Goal: Information Seeking & Learning: Find specific fact

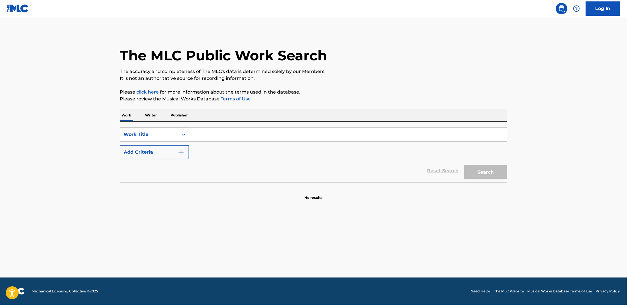
click at [243, 139] on input "Search Form" at bounding box center [348, 135] width 318 height 14
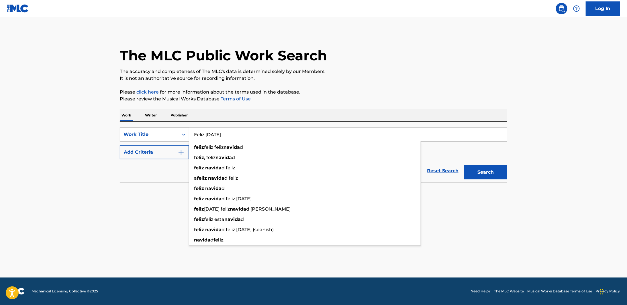
type input "Feliz [DATE]"
click at [464, 165] on button "Search" at bounding box center [485, 172] width 43 height 14
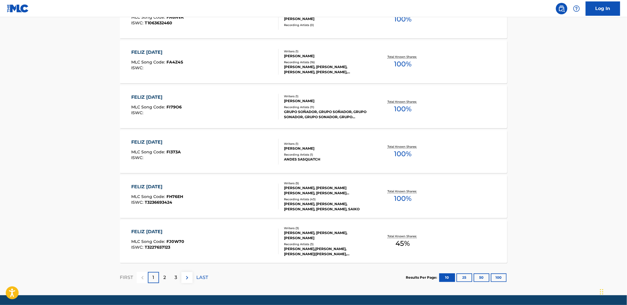
scroll to position [395, 0]
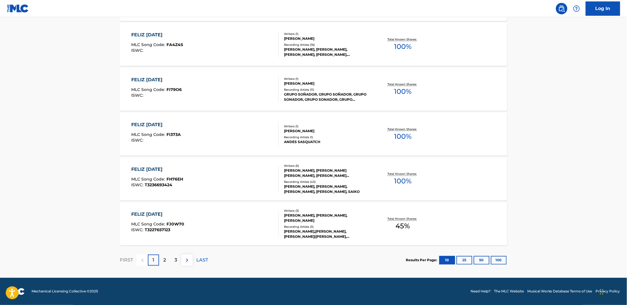
click at [166, 258] on p "2" at bounding box center [164, 260] width 3 height 7
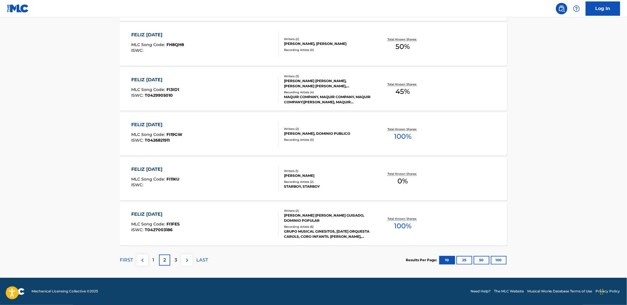
click at [177, 262] on p "3" at bounding box center [175, 260] width 3 height 7
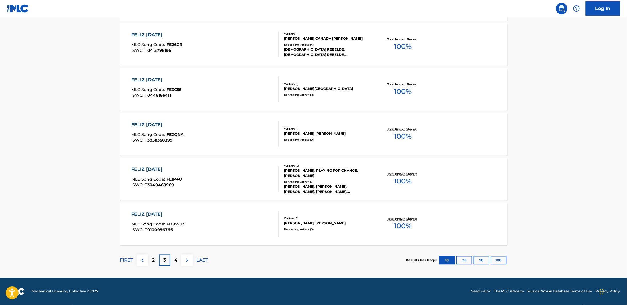
click at [179, 261] on div "4" at bounding box center [175, 260] width 11 height 11
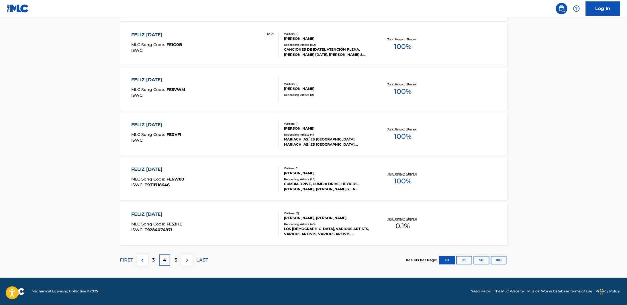
click at [176, 261] on p "5" at bounding box center [175, 260] width 3 height 7
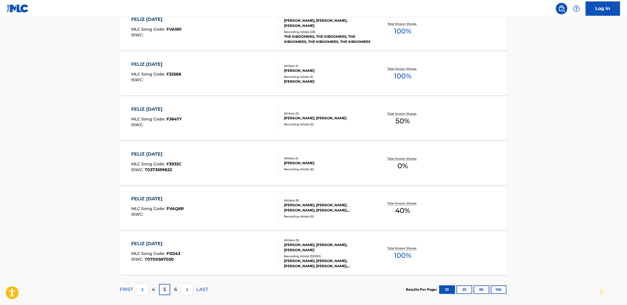
scroll to position [372, 0]
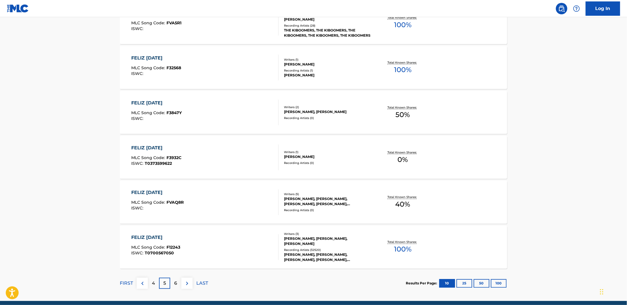
click at [349, 243] on div "[PERSON_NAME], [PERSON_NAME], [PERSON_NAME]" at bounding box center [327, 242] width 86 height 10
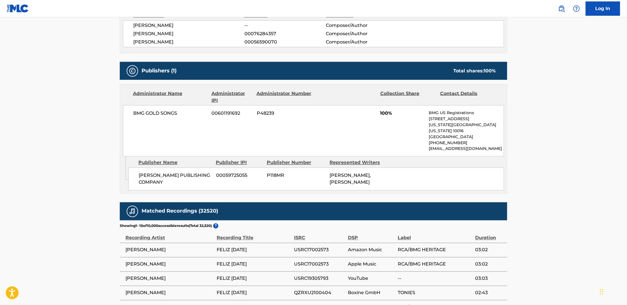
scroll to position [372, 0]
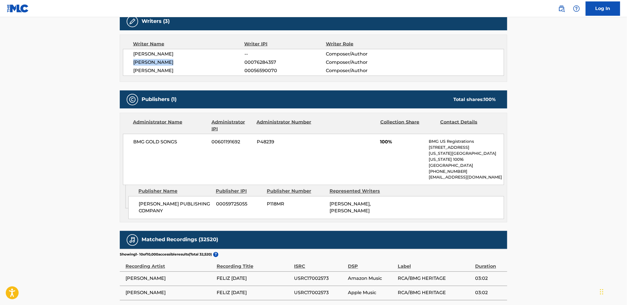
drag, startPoint x: 173, startPoint y: 55, endPoint x: 133, endPoint y: 54, distance: 39.8
click at [133, 59] on span "[PERSON_NAME]" at bounding box center [188, 62] width 111 height 7
copy span "[PERSON_NAME]"
drag, startPoint x: 172, startPoint y: 62, endPoint x: 133, endPoint y: 61, distance: 38.7
click at [133, 67] on span "[PERSON_NAME]" at bounding box center [188, 70] width 111 height 7
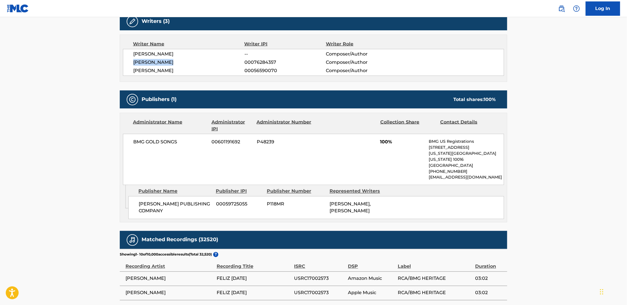
copy span "[PERSON_NAME]"
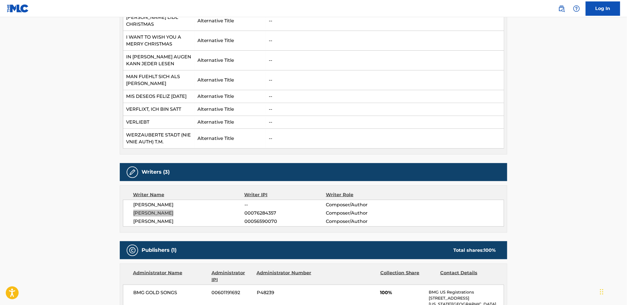
scroll to position [229, 0]
